Goal: Task Accomplishment & Management: Manage account settings

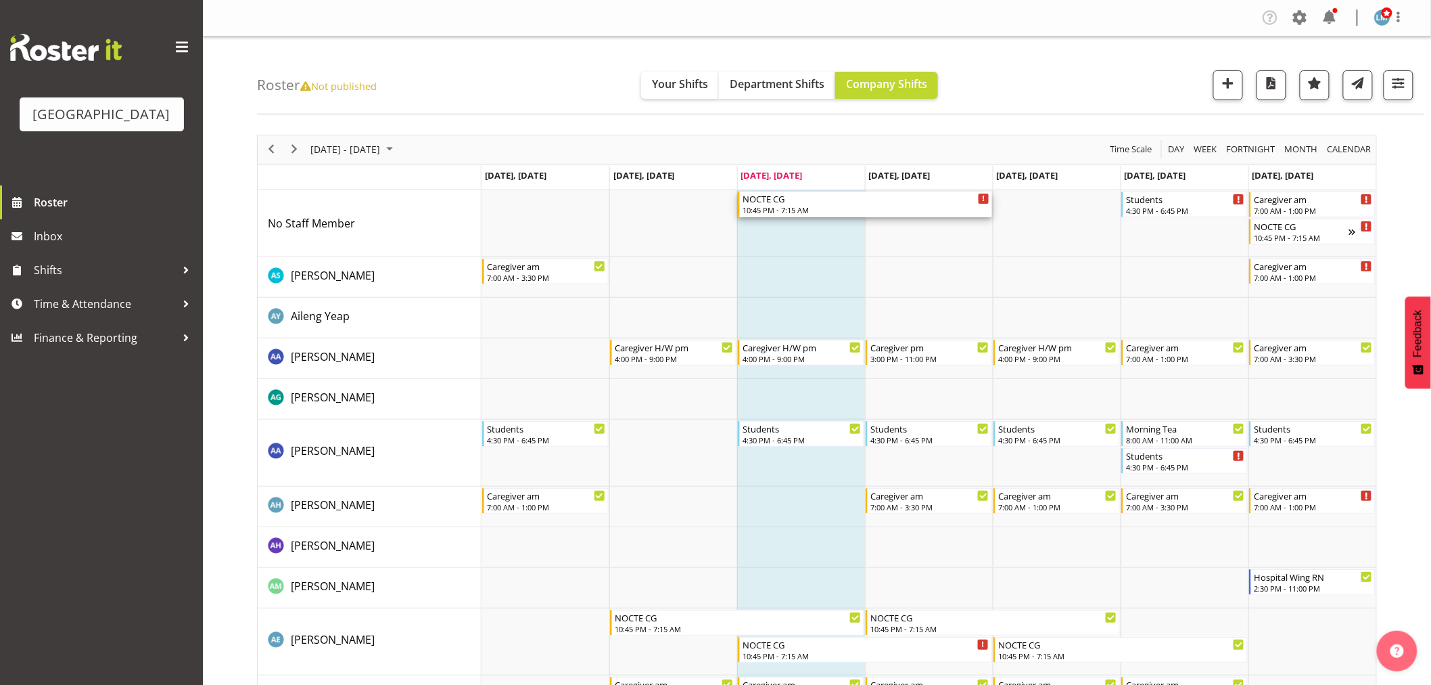
click at [787, 204] on div "NOCTE CG" at bounding box center [866, 198] width 247 height 14
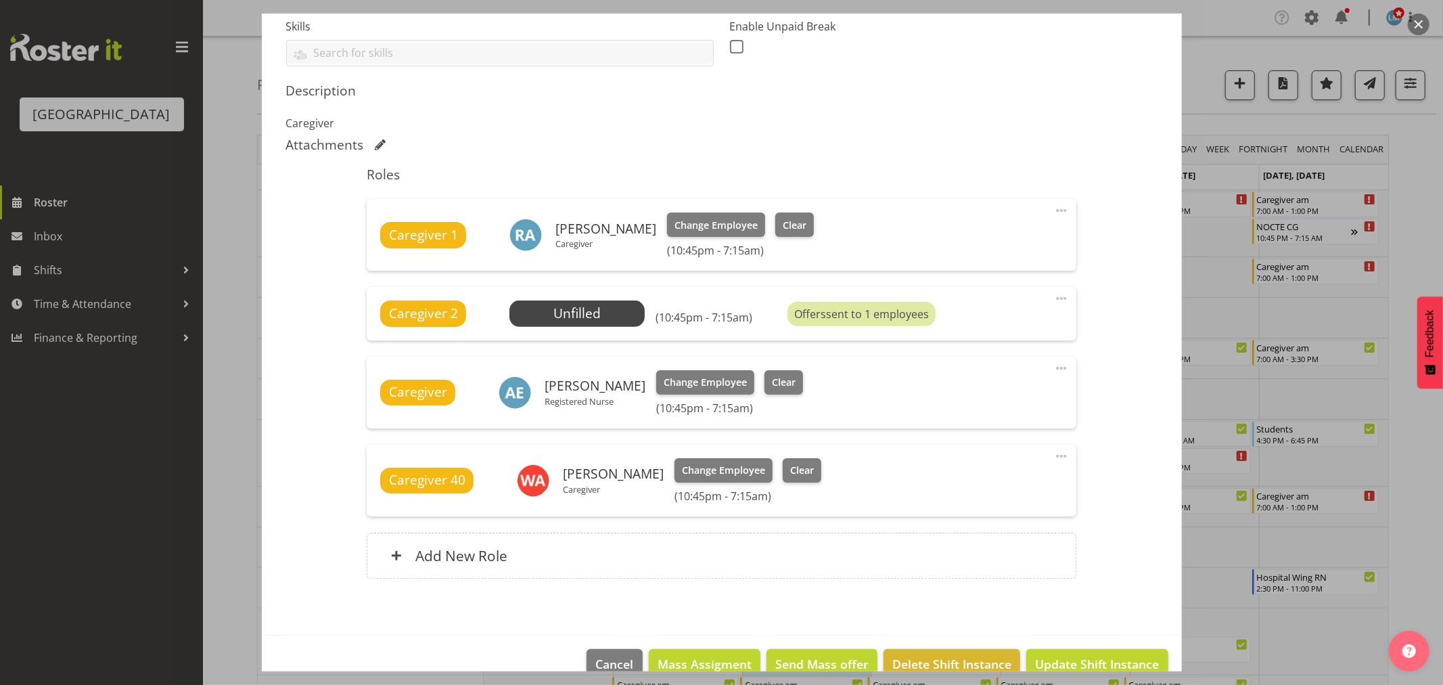
scroll to position [375, 0]
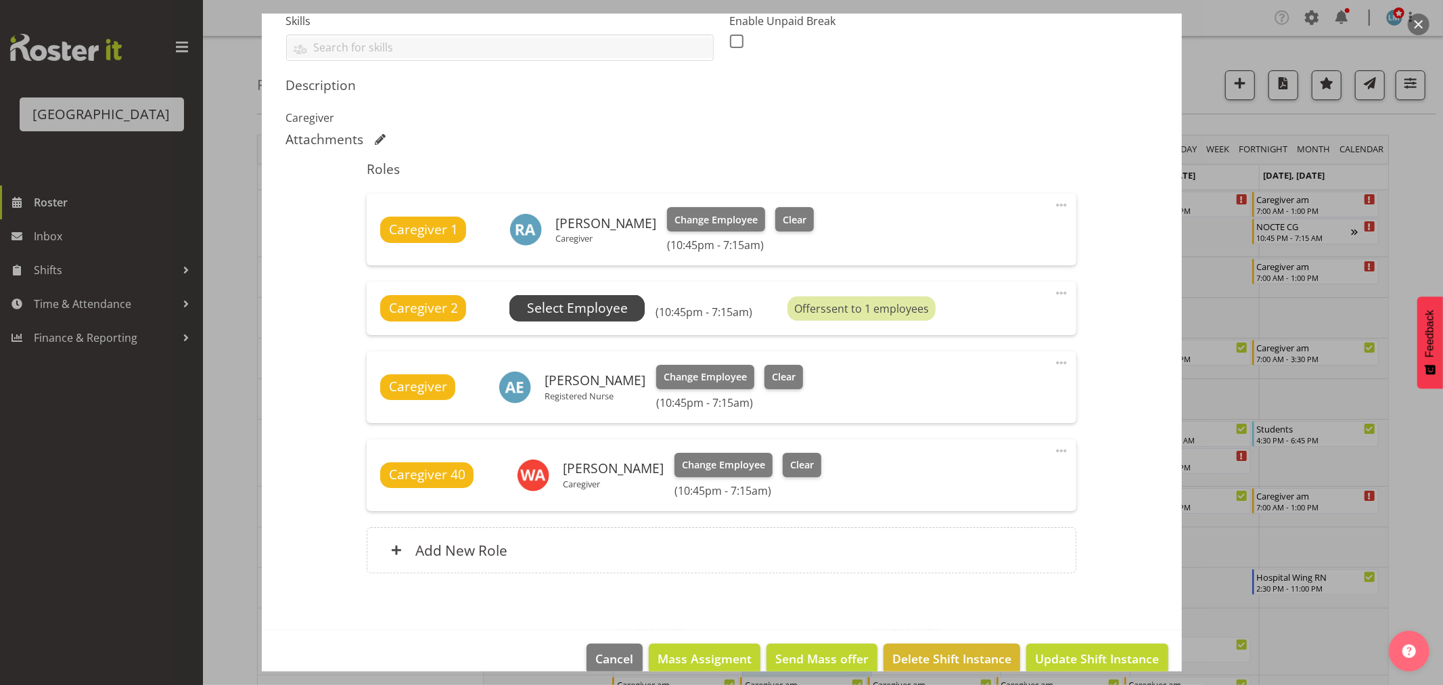
click at [630, 300] on span "Select Employee" at bounding box center [576, 308] width 135 height 26
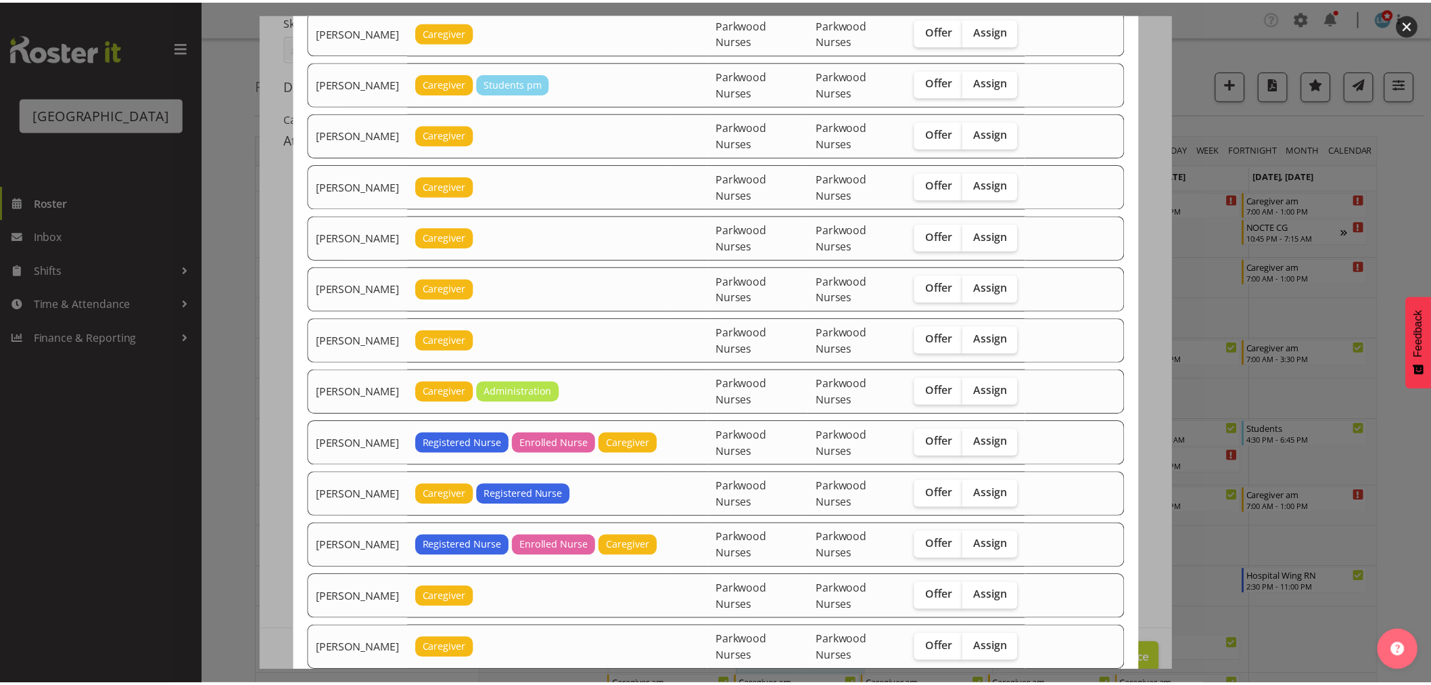
scroll to position [503, 0]
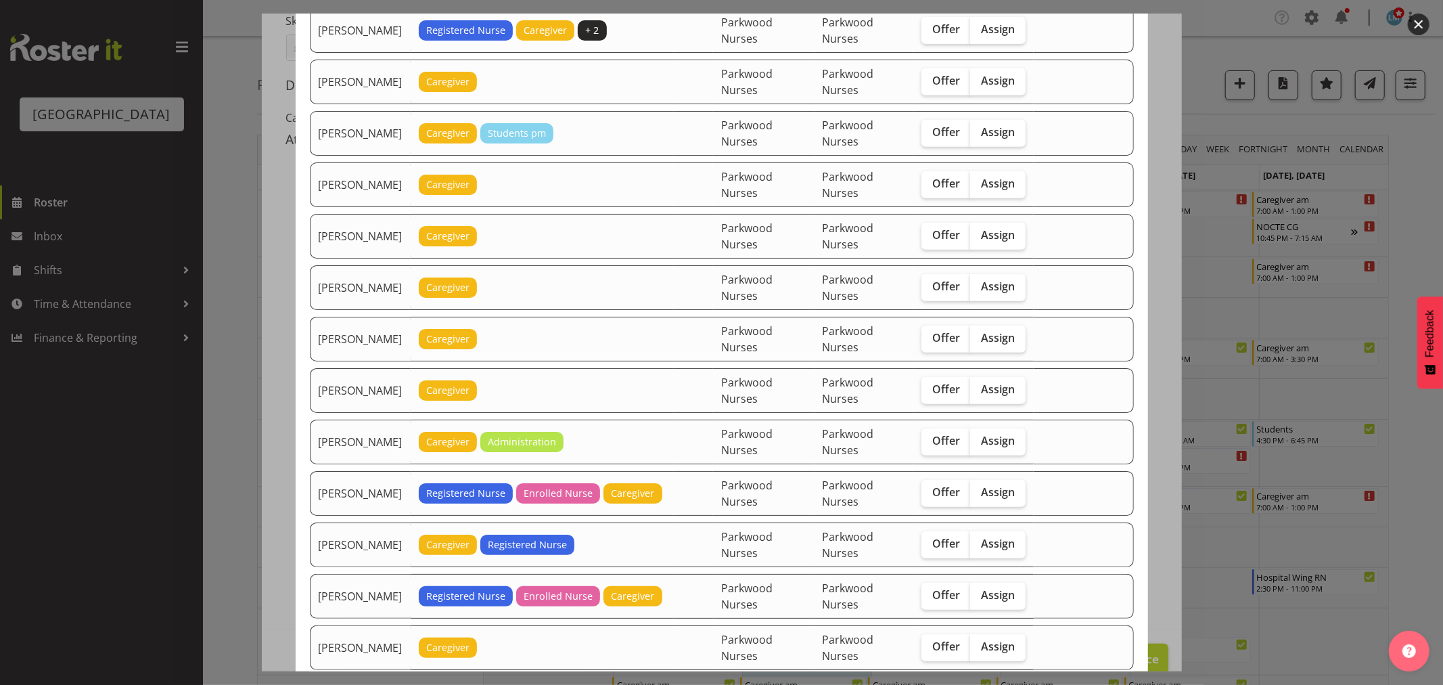
click at [1417, 145] on div at bounding box center [721, 342] width 1443 height 685
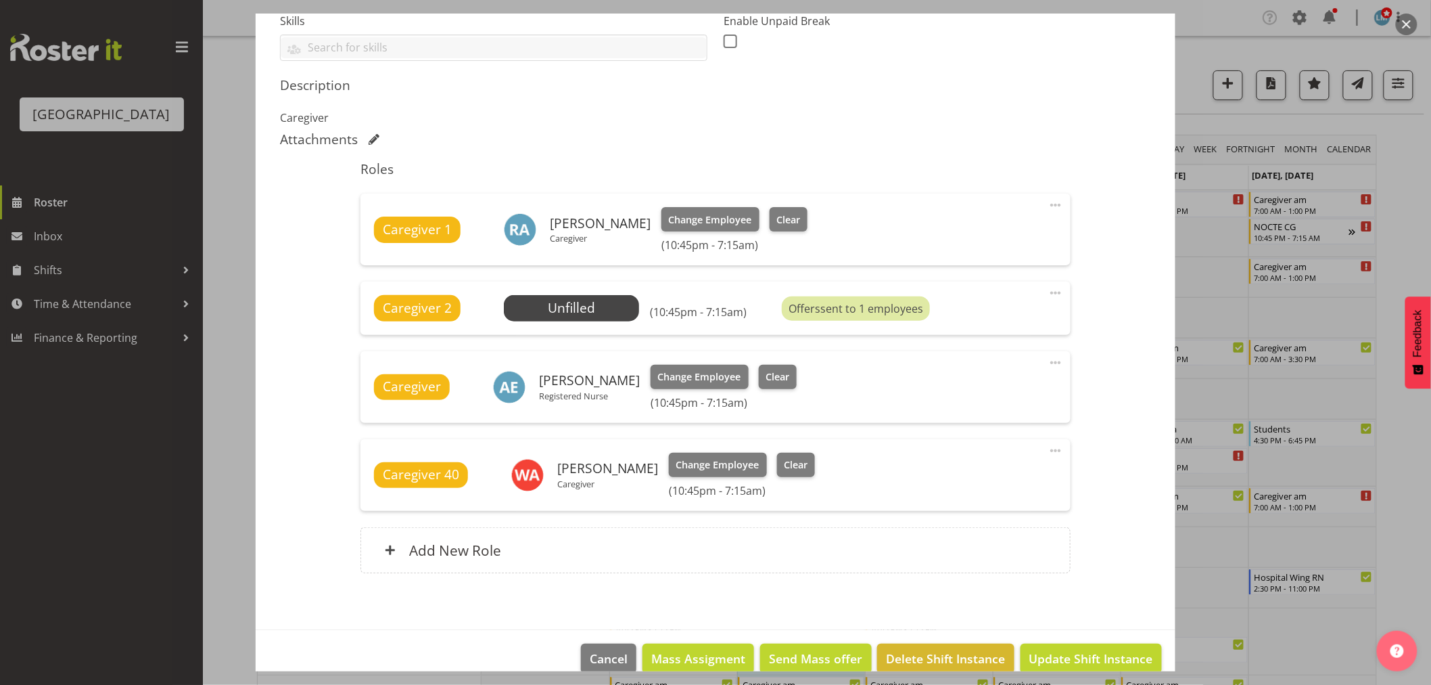
click at [1417, 145] on div at bounding box center [715, 342] width 1431 height 685
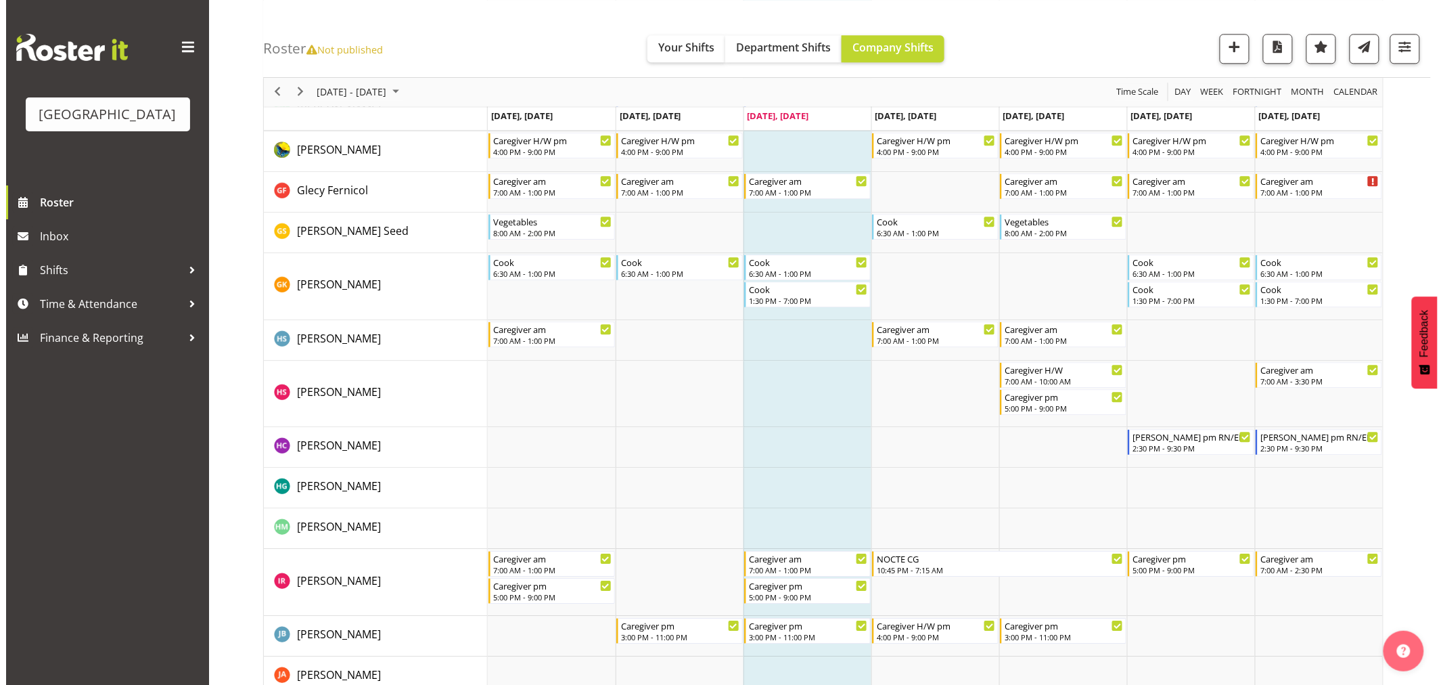
scroll to position [1428, 0]
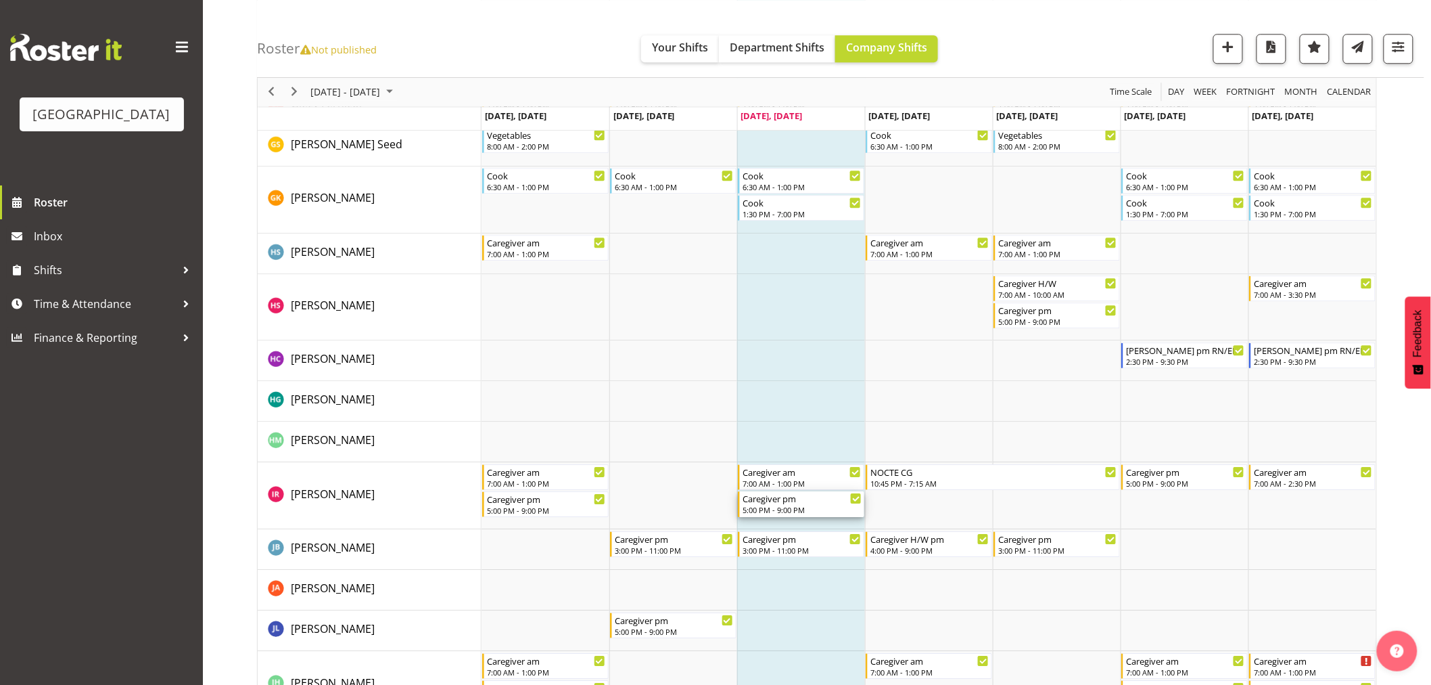
click at [783, 513] on div "5:00 PM - 9:00 PM" at bounding box center [802, 509] width 119 height 11
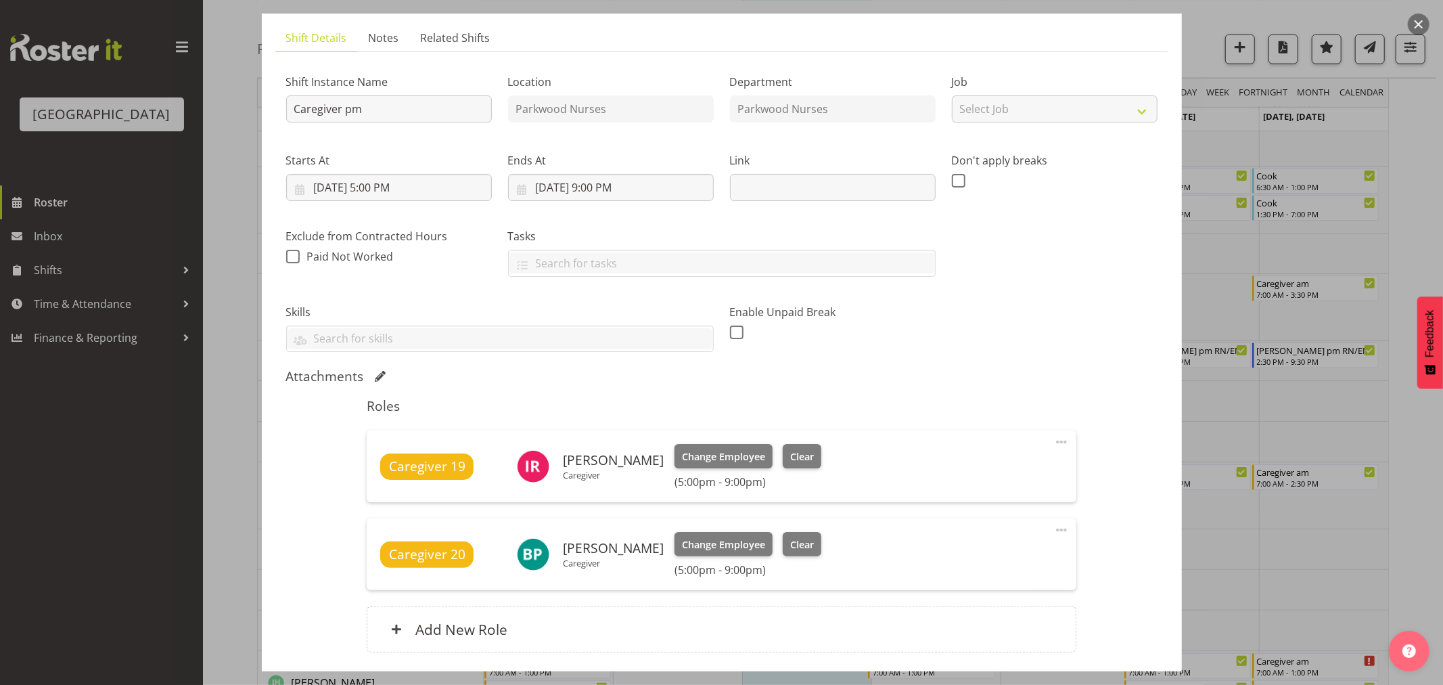
scroll to position [186, 0]
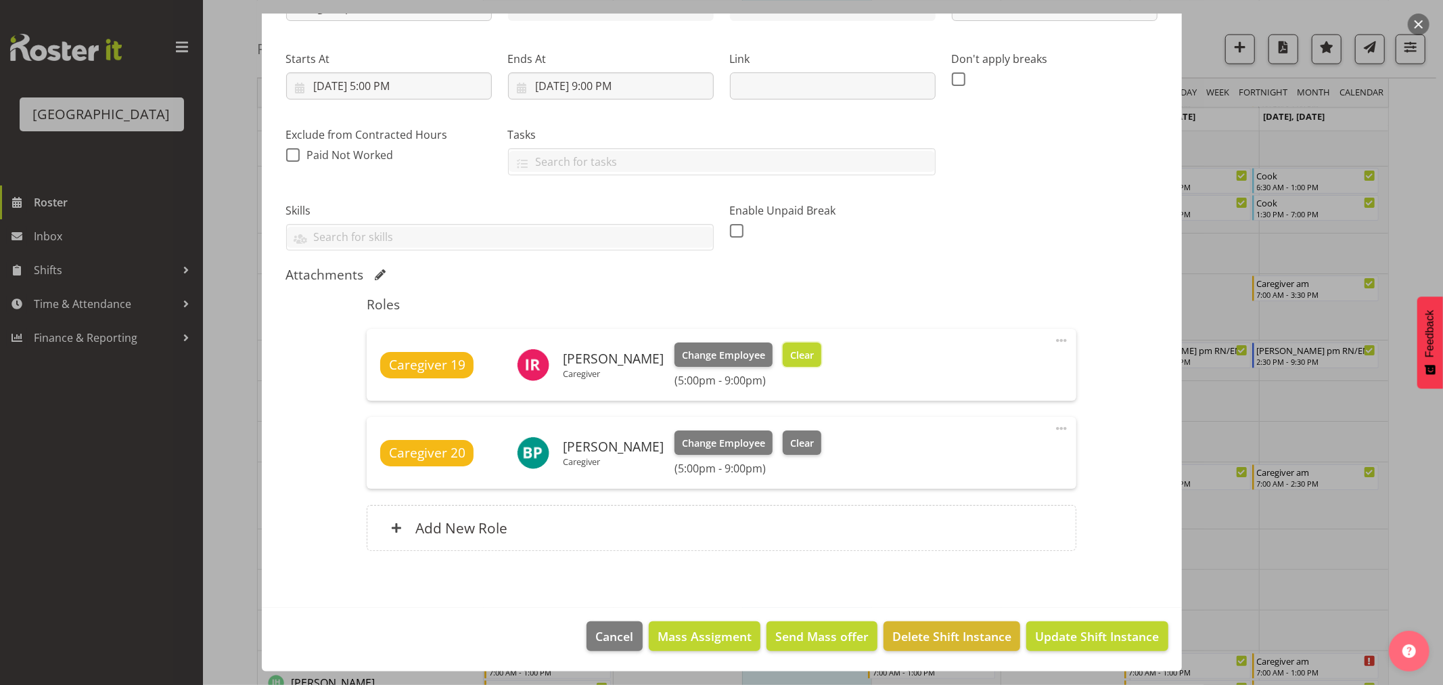
click at [792, 360] on span "Clear" at bounding box center [802, 355] width 24 height 15
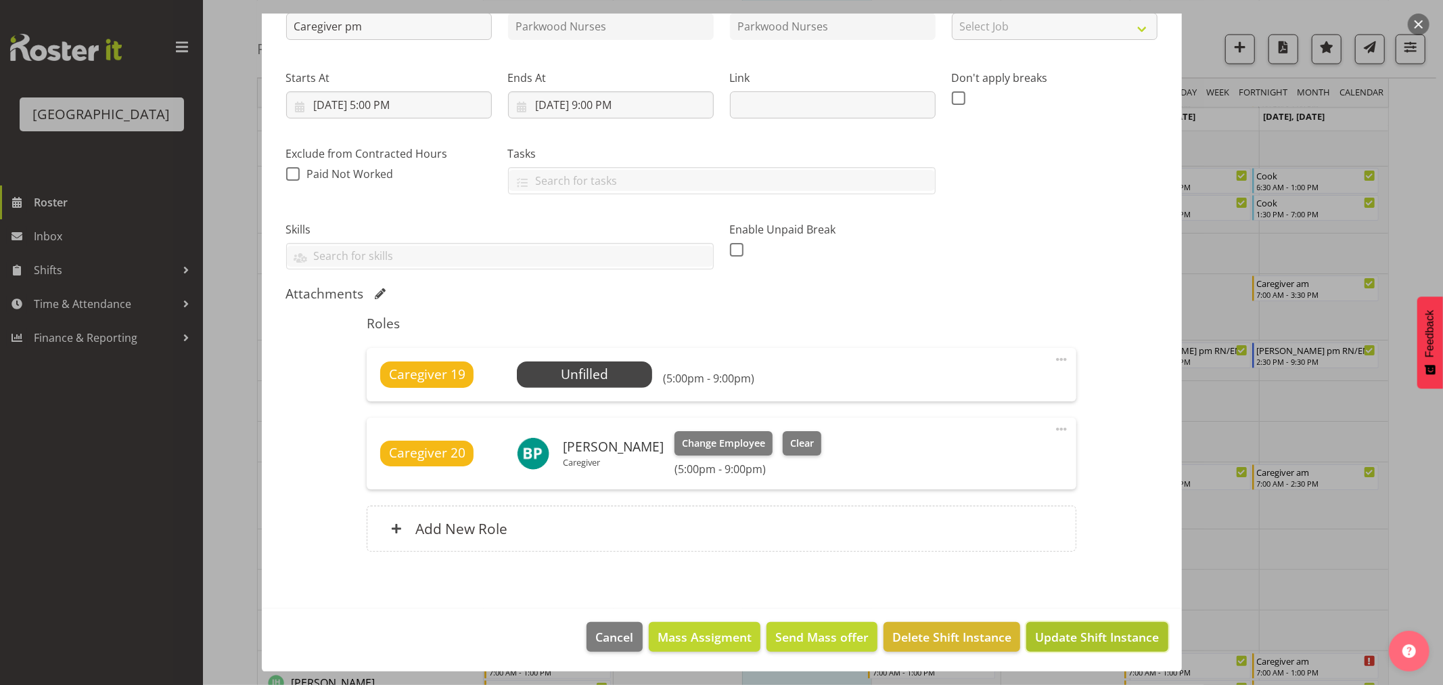
click at [1111, 629] on span "Update Shift Instance" at bounding box center [1097, 637] width 124 height 18
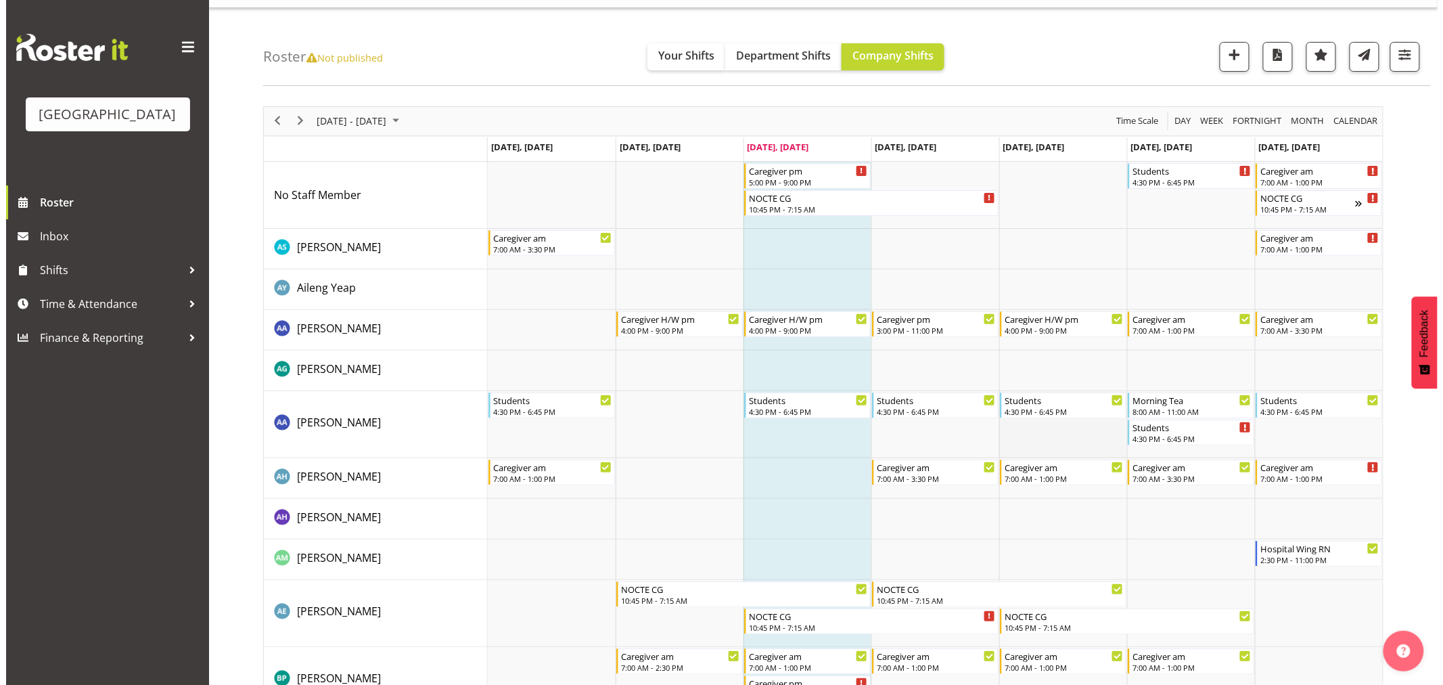
scroll to position [0, 0]
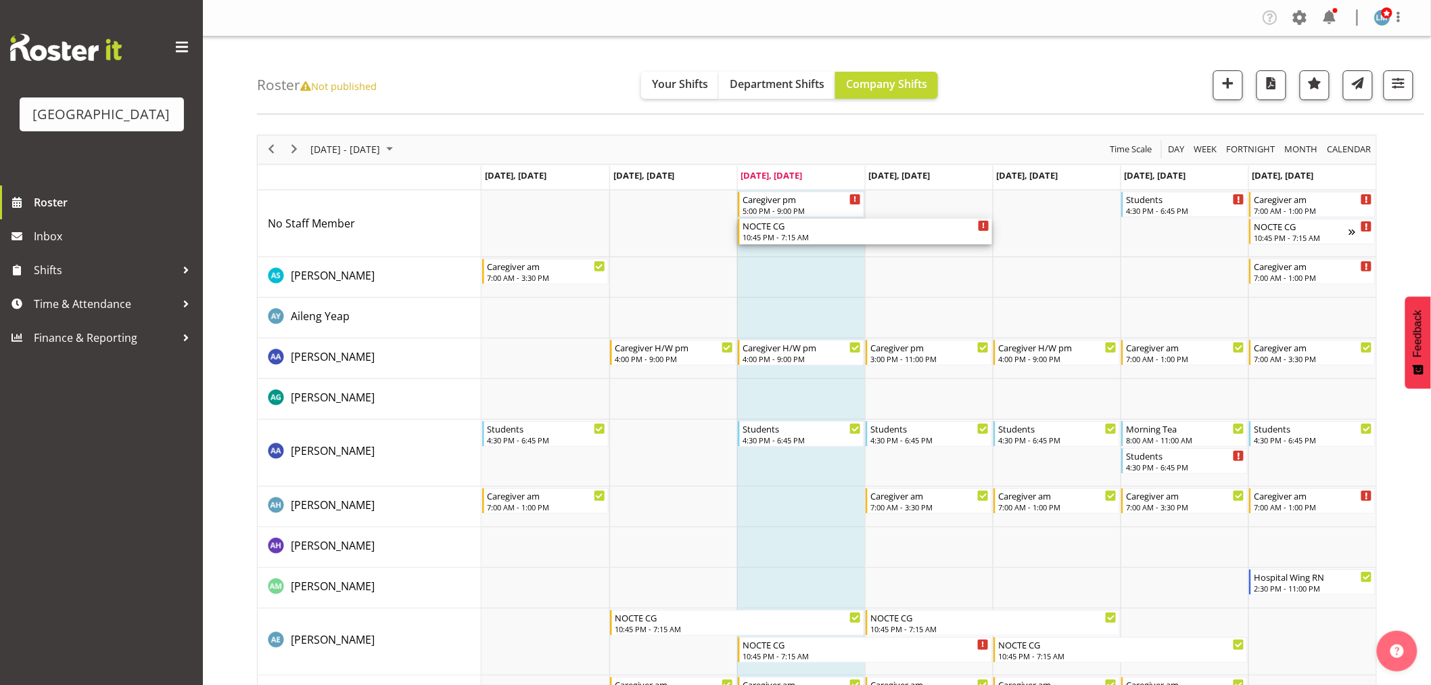
click at [789, 239] on div "10:45 PM - 7:15 AM" at bounding box center [866, 236] width 247 height 11
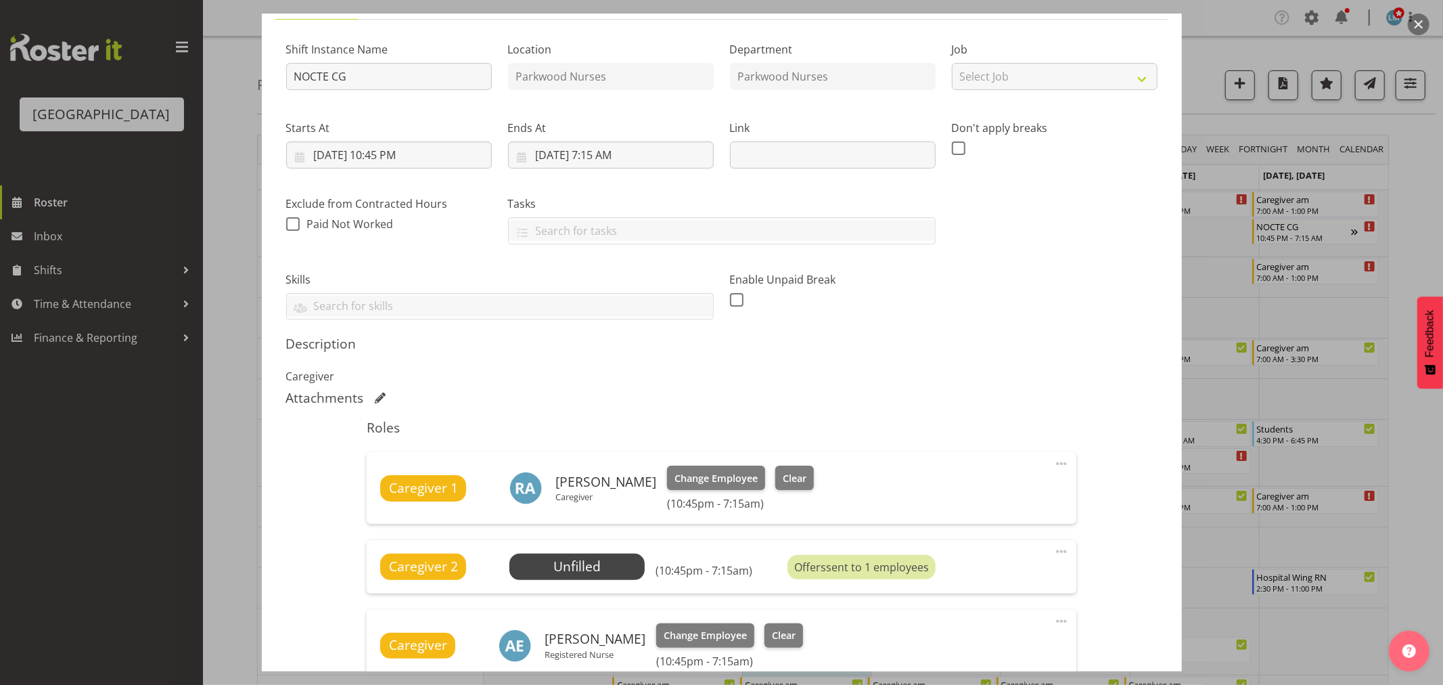
scroll to position [225, 0]
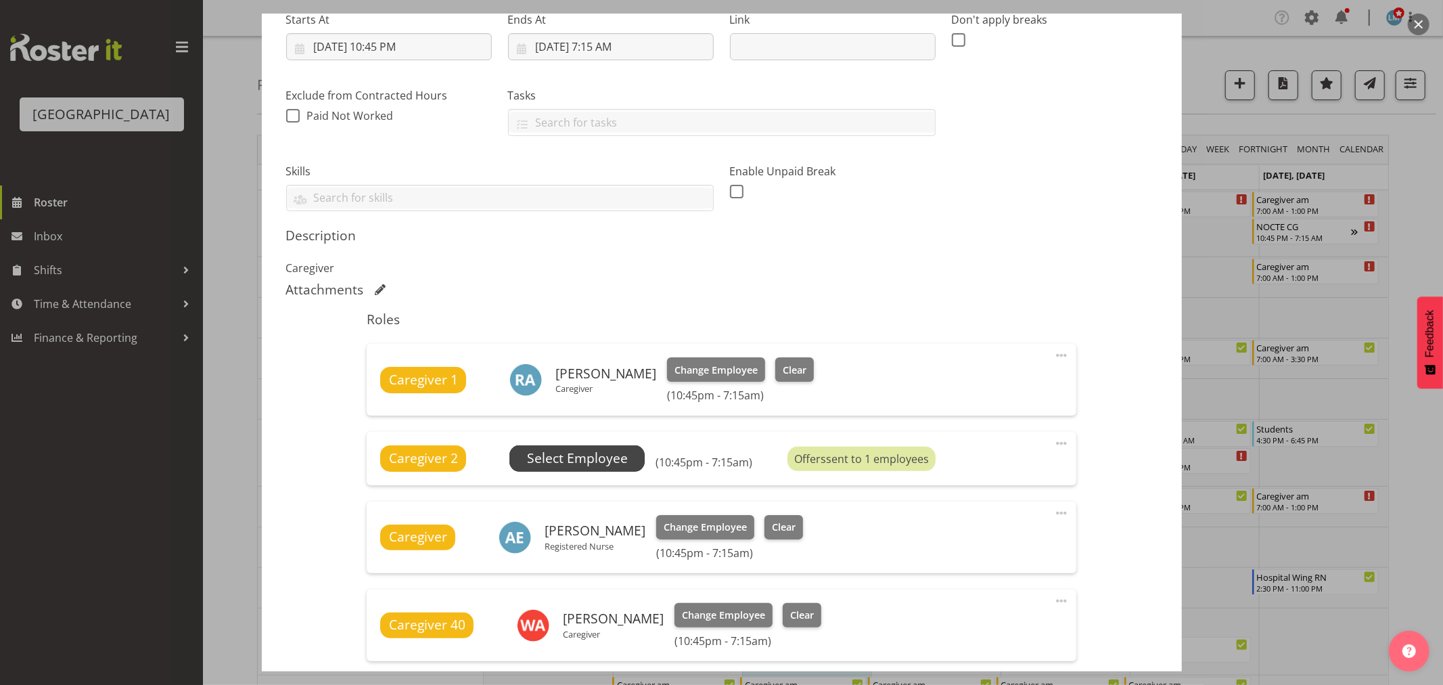
click at [591, 457] on span "Select Employee" at bounding box center [577, 459] width 101 height 20
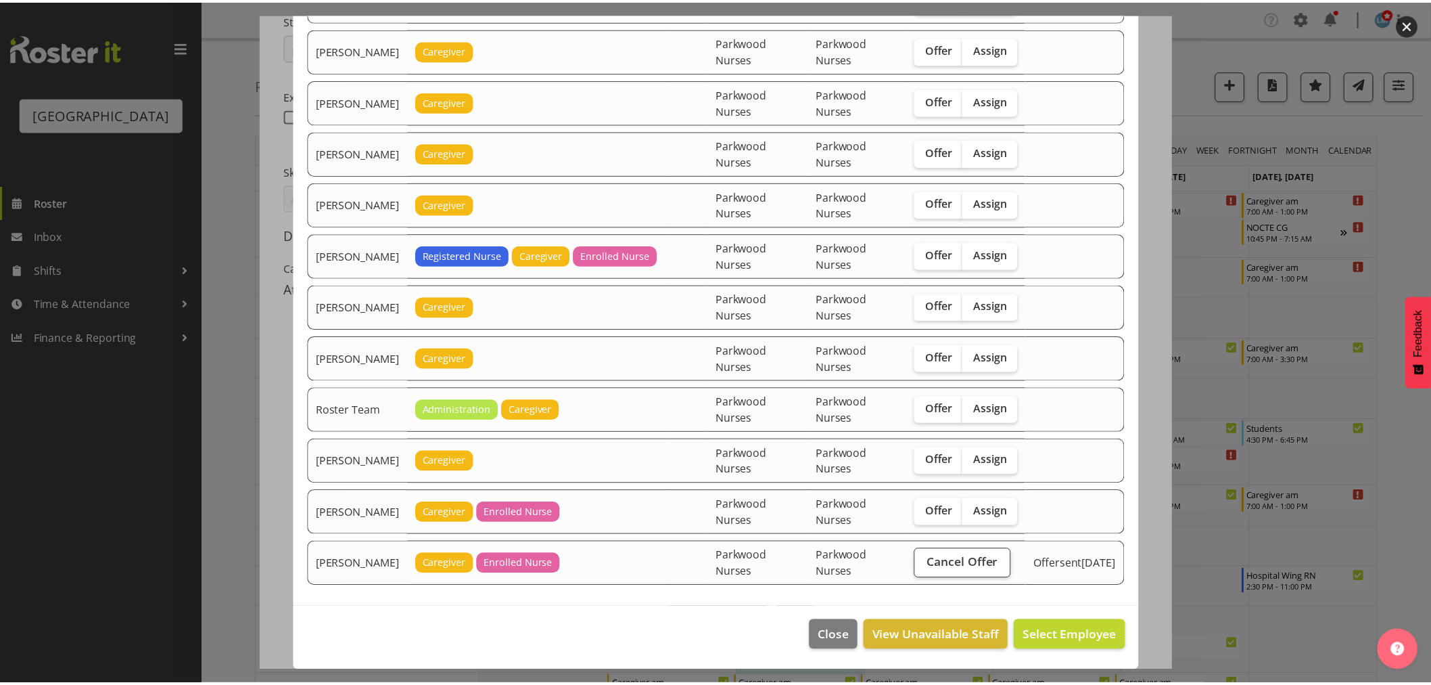
scroll to position [804, 0]
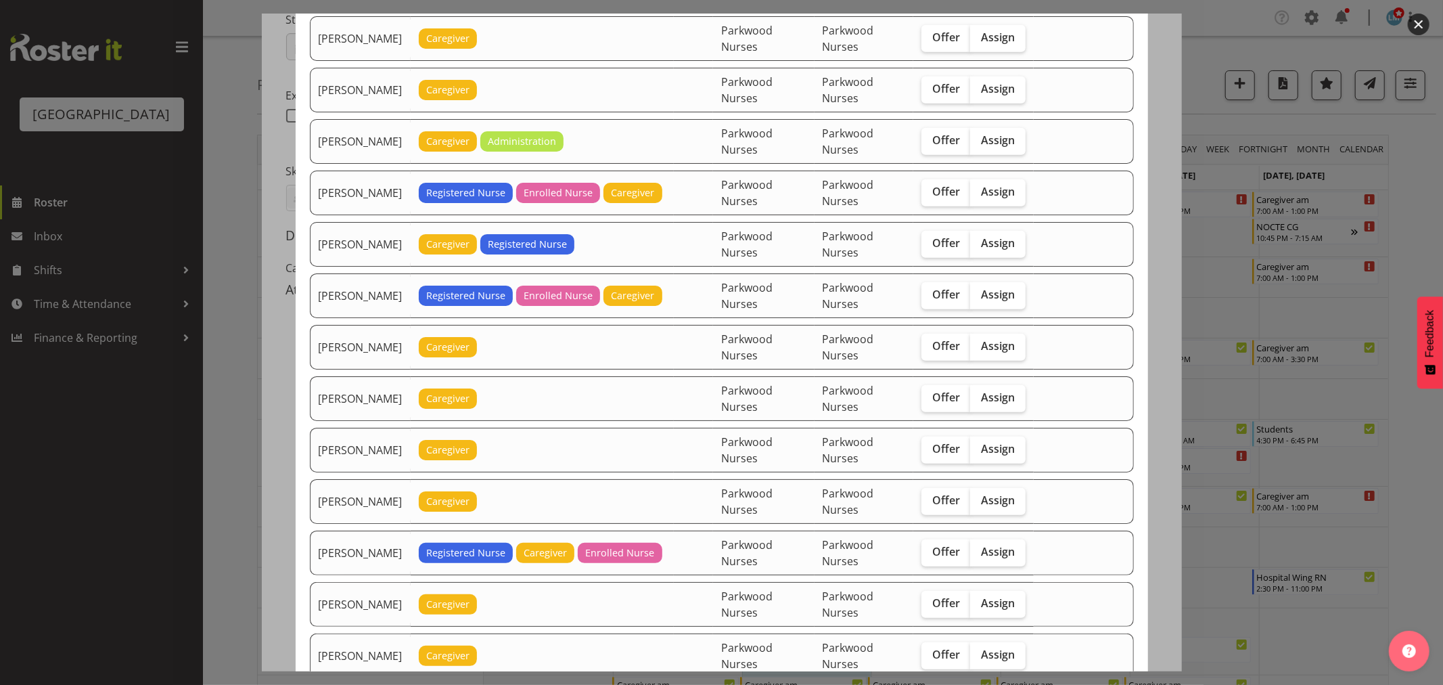
click at [1407, 239] on div at bounding box center [721, 342] width 1443 height 685
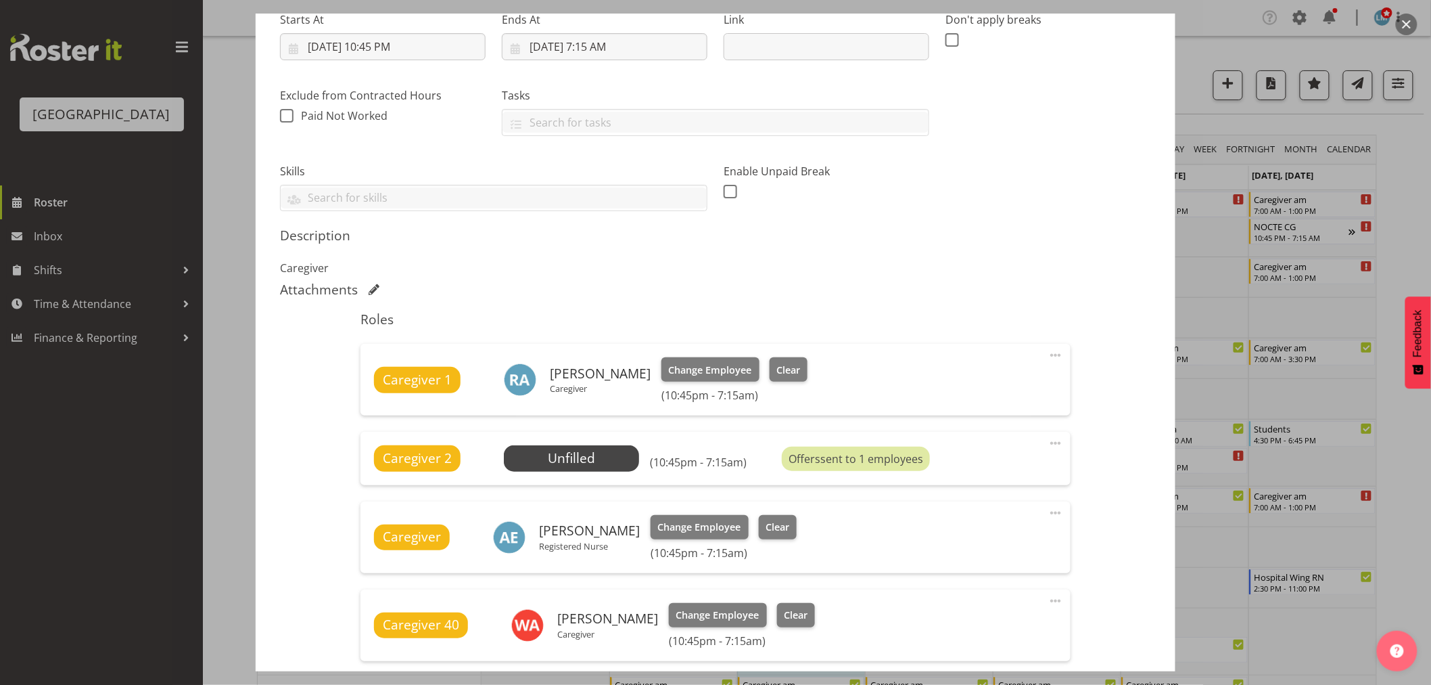
click at [1412, 231] on div at bounding box center [715, 342] width 1431 height 685
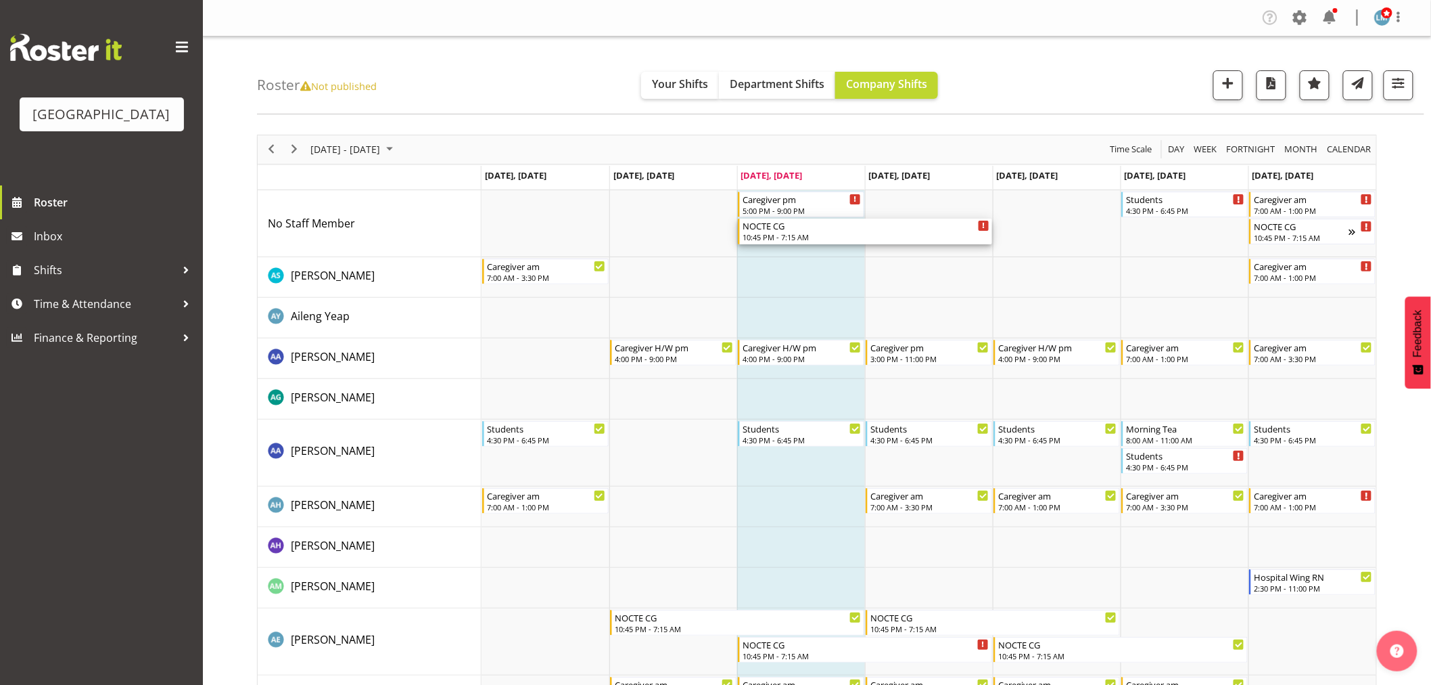
click at [779, 234] on div "10:45 PM - 7:15 AM" at bounding box center [866, 236] width 247 height 11
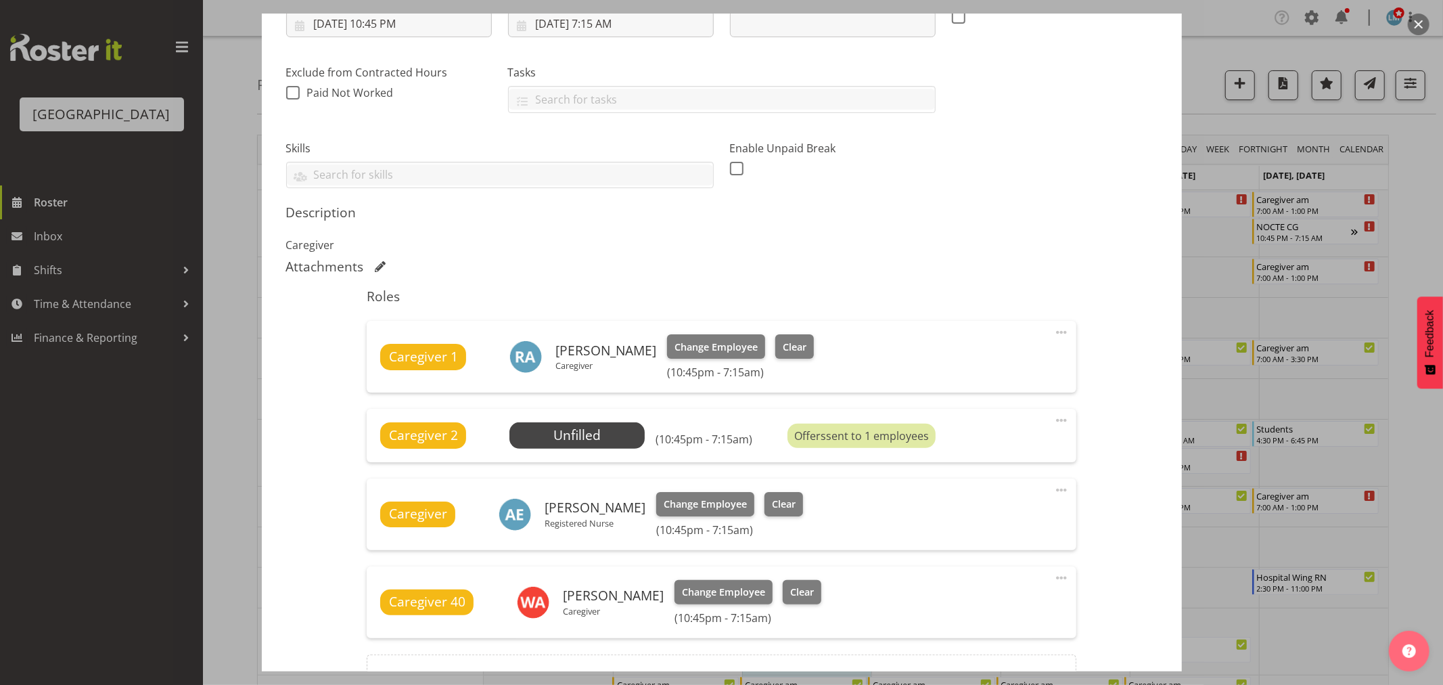
scroll to position [375, 0]
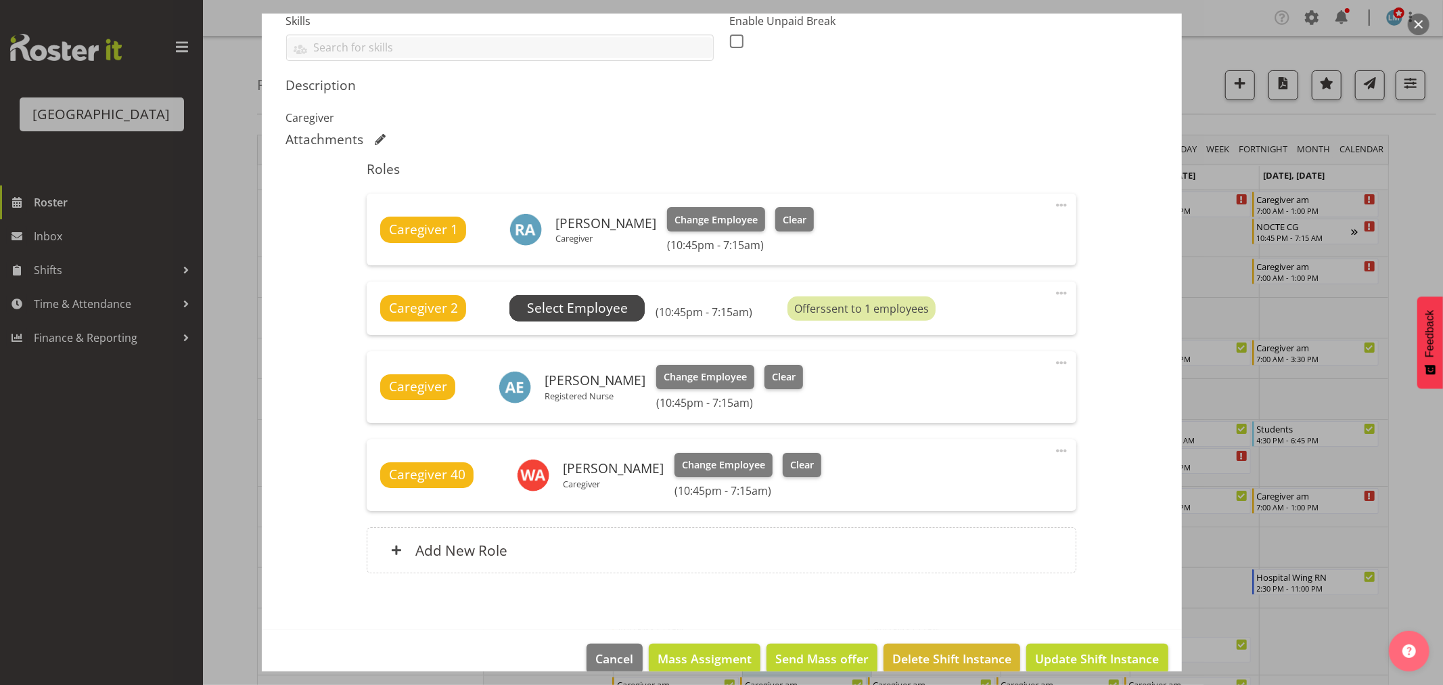
click at [544, 301] on span "Select Employee" at bounding box center [577, 308] width 101 height 20
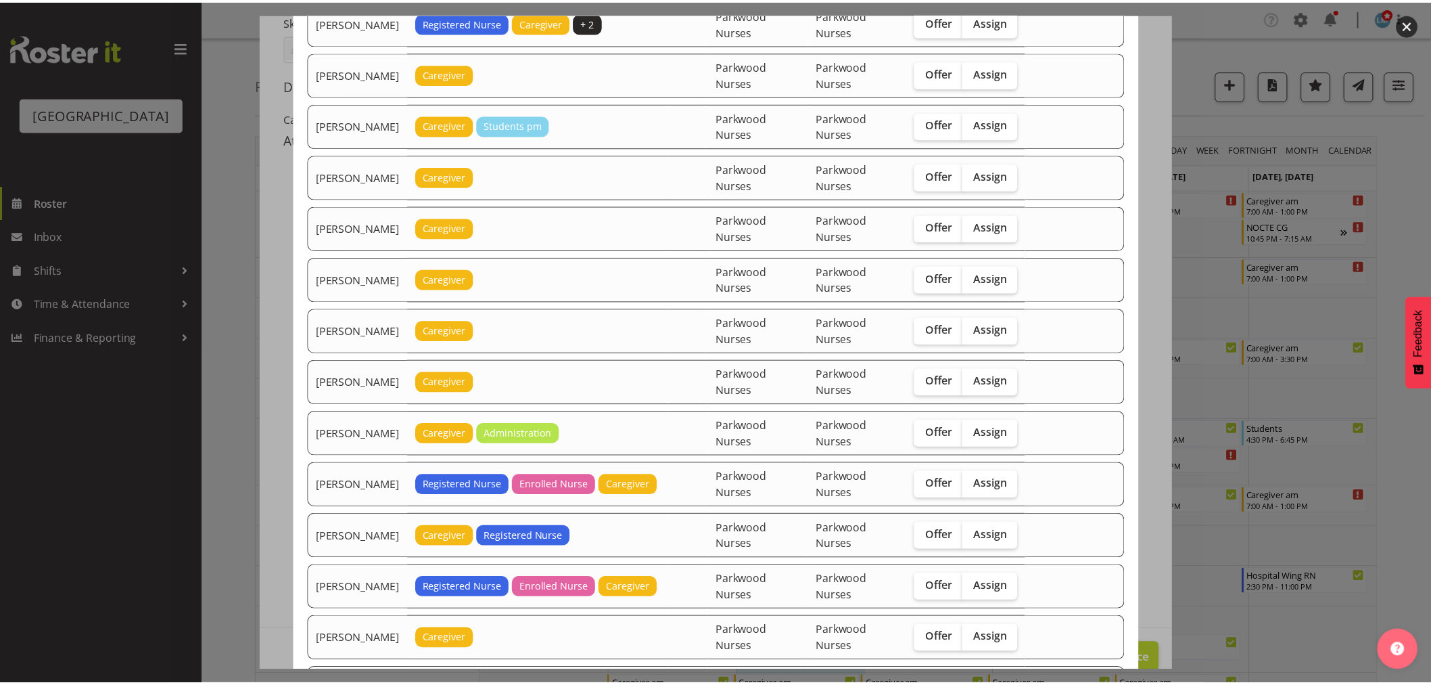
scroll to position [526, 0]
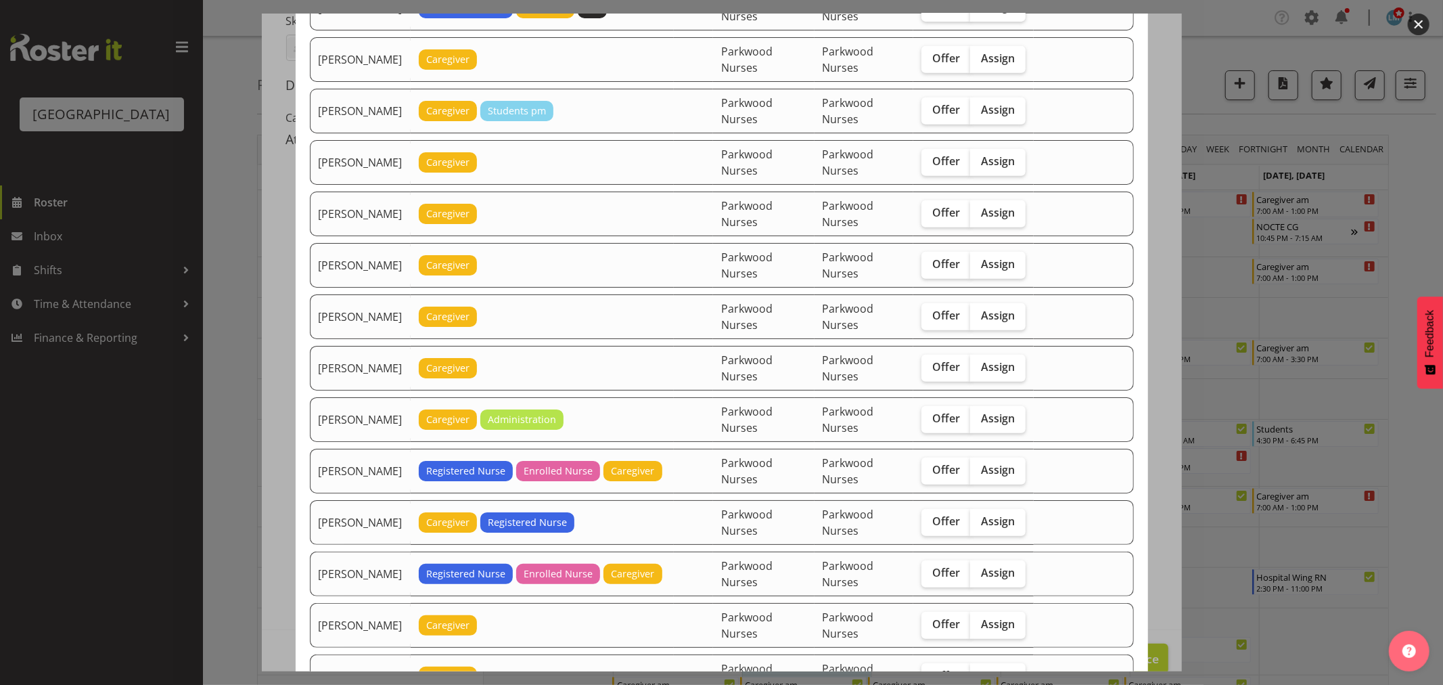
click at [1431, 198] on div at bounding box center [721, 342] width 1443 height 685
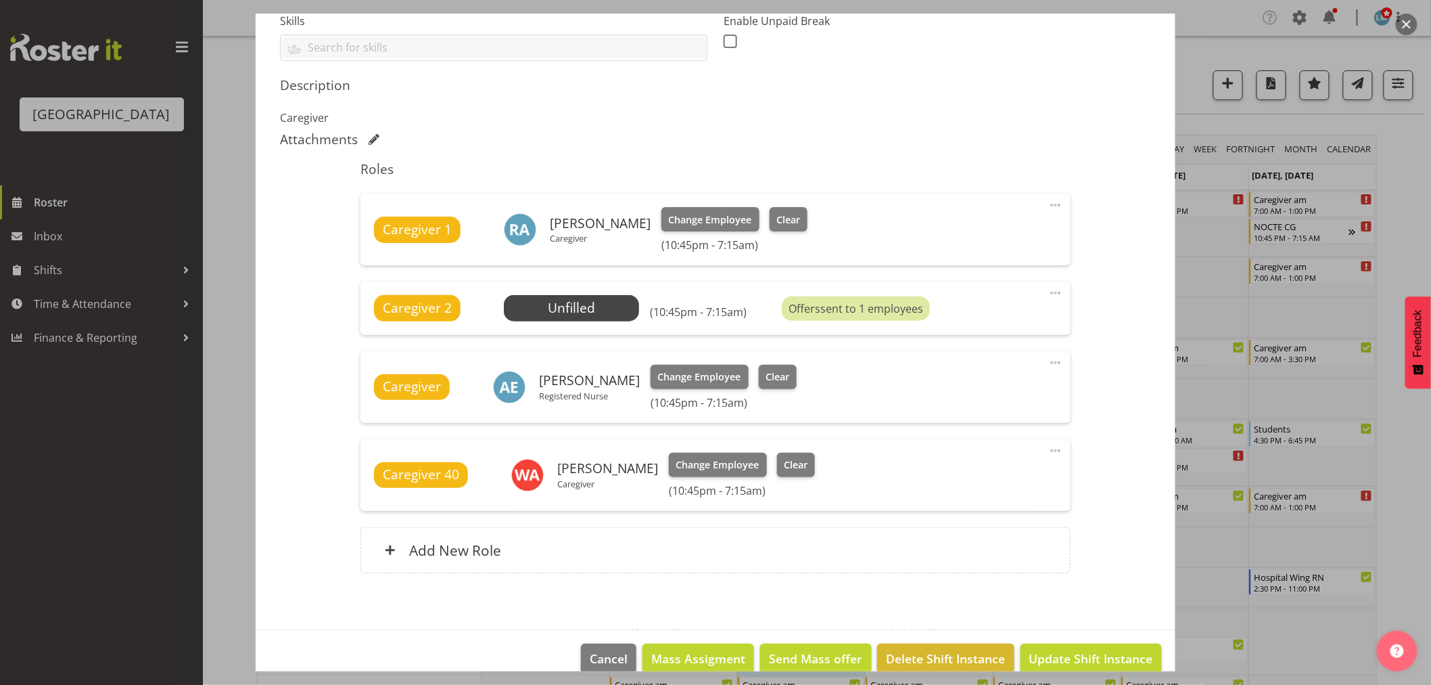
click at [1424, 201] on div at bounding box center [715, 342] width 1431 height 685
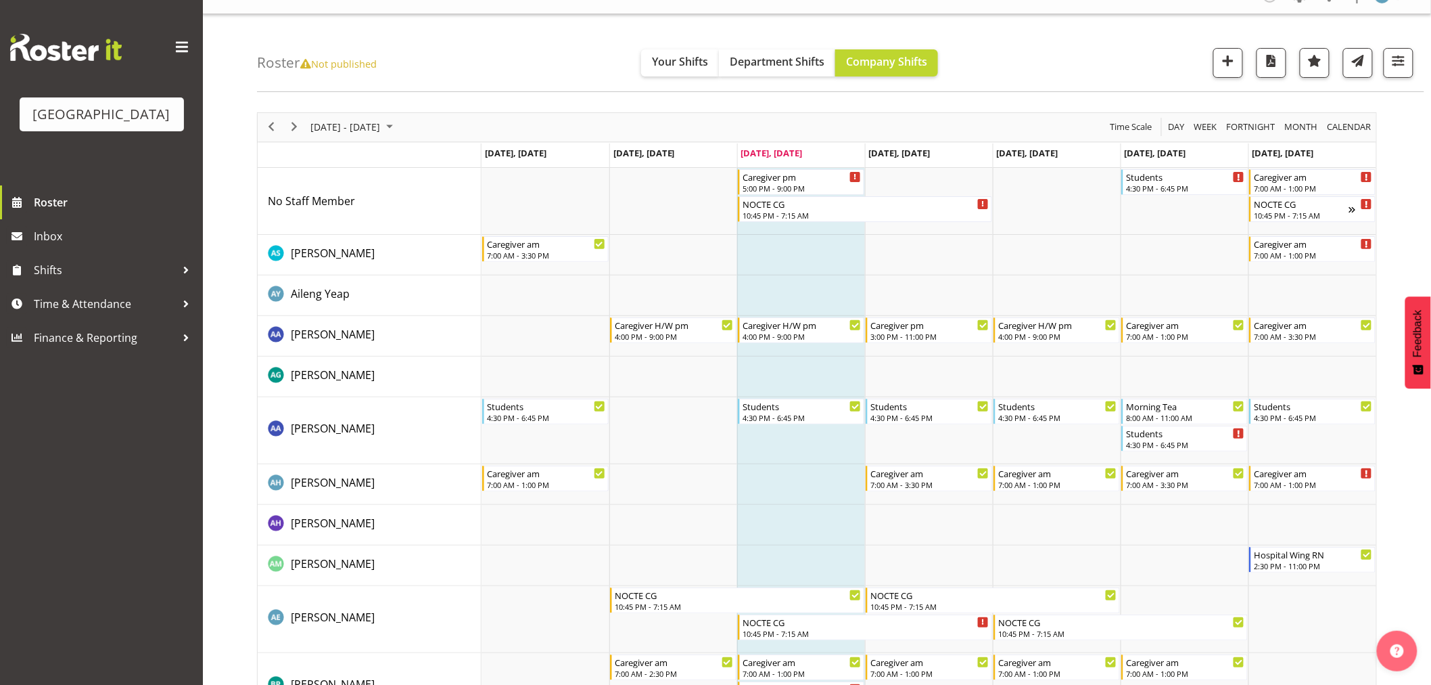
scroll to position [0, 0]
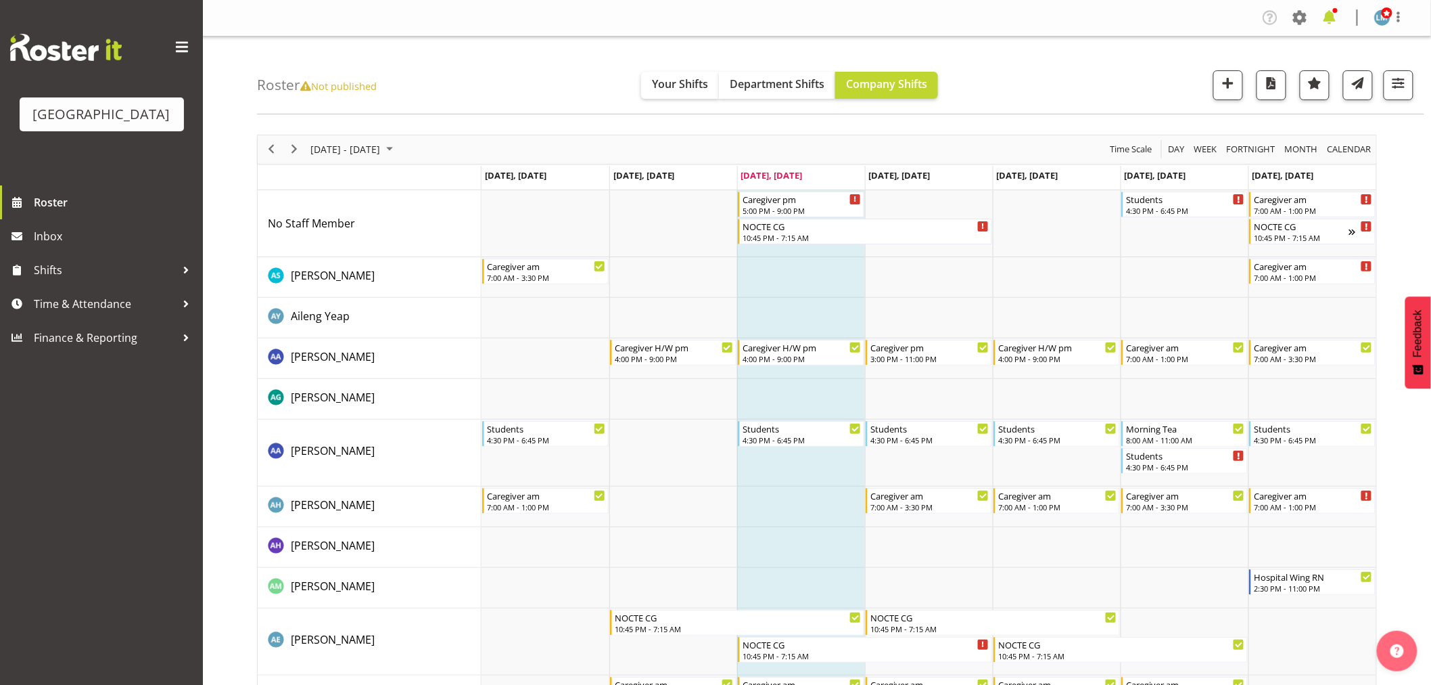
click at [1322, 14] on span at bounding box center [1330, 18] width 22 height 22
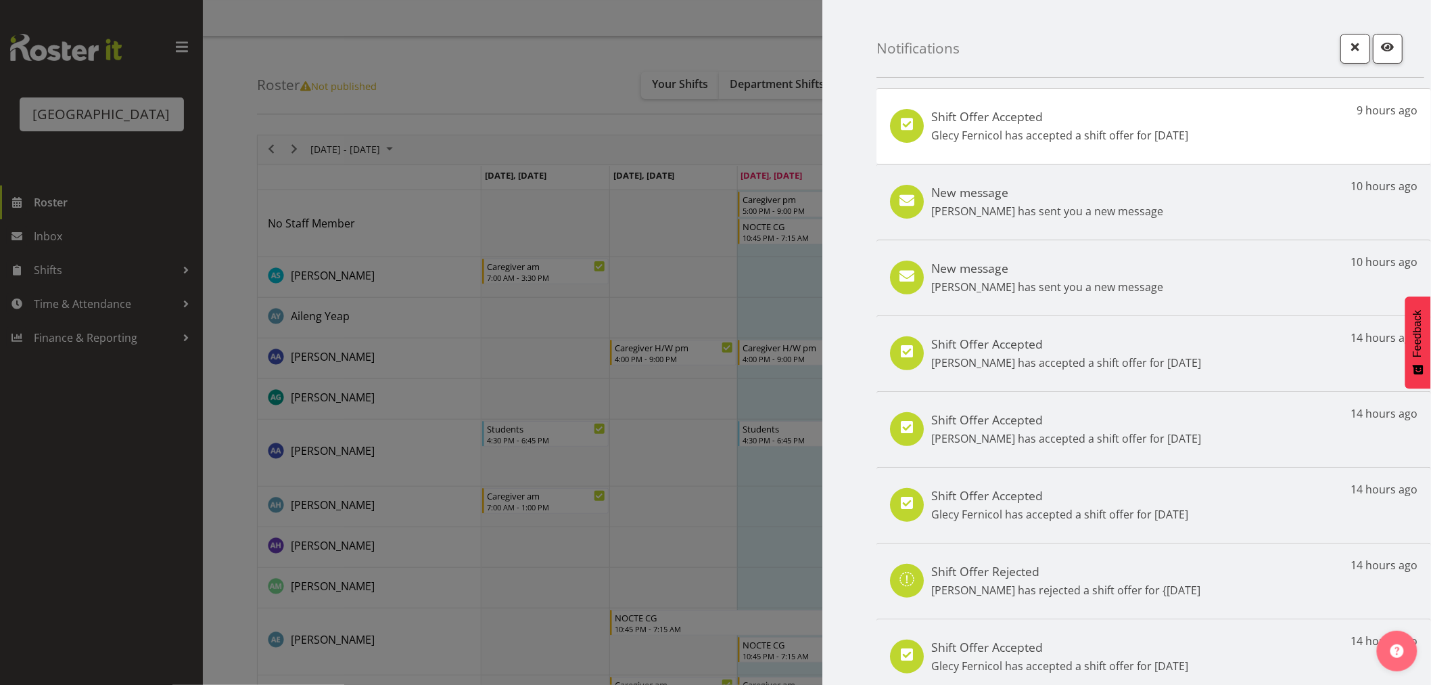
click at [85, 555] on div at bounding box center [715, 342] width 1431 height 685
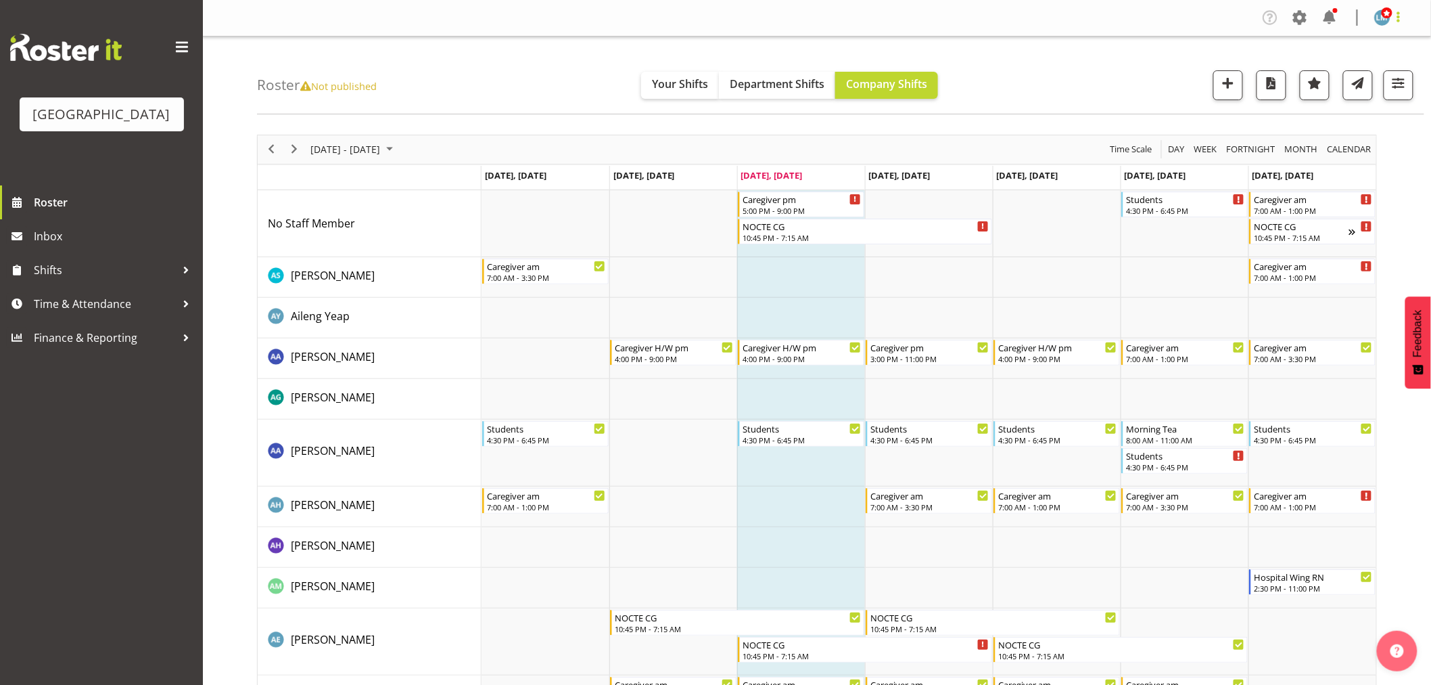
click at [1406, 20] on span at bounding box center [1399, 17] width 16 height 16
click at [1376, 70] on link "Log Out" at bounding box center [1342, 71] width 130 height 24
